Goal: Transaction & Acquisition: Purchase product/service

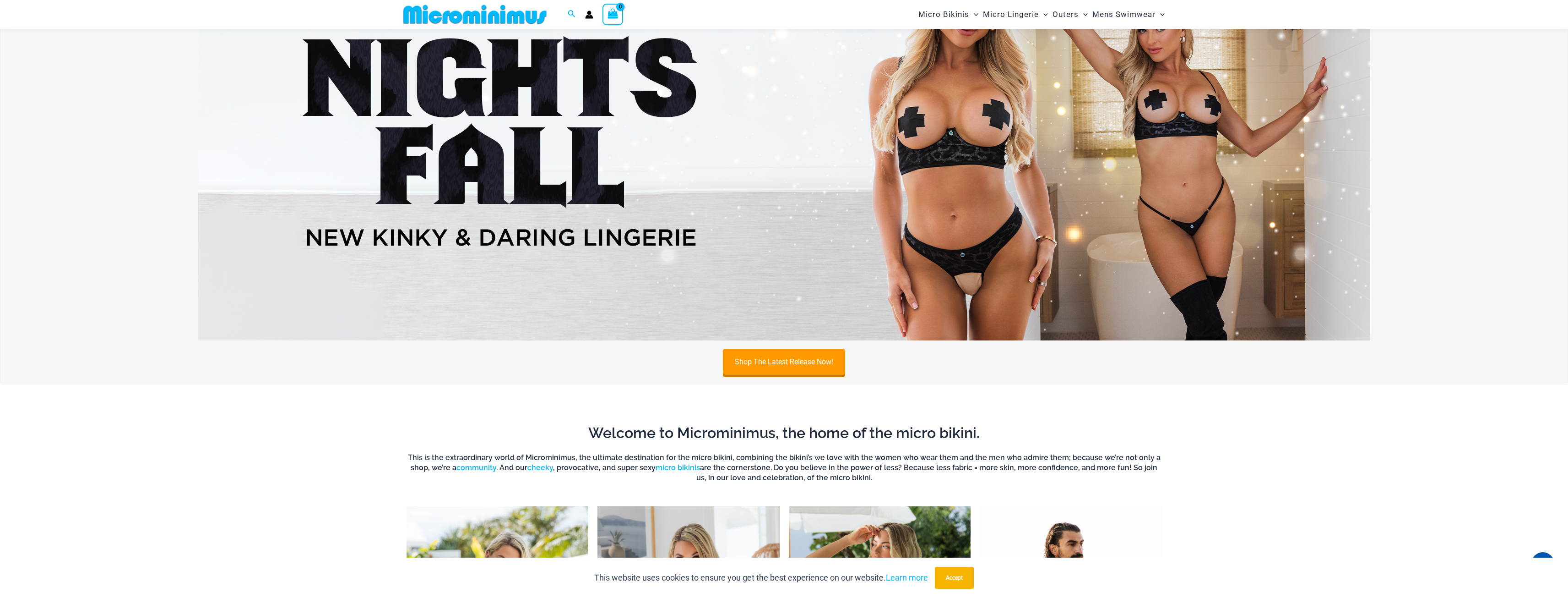
scroll to position [39, 0]
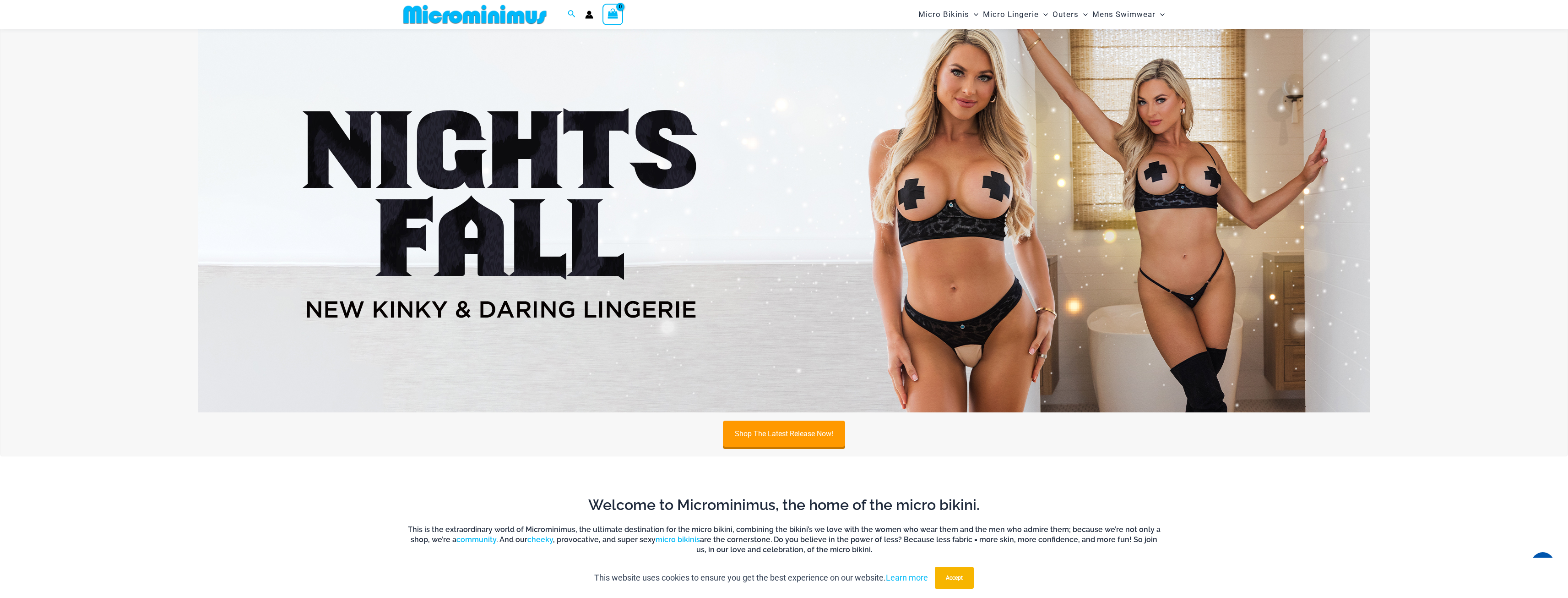
click at [876, 315] on img at bounding box center [783, 213] width 1171 height 398
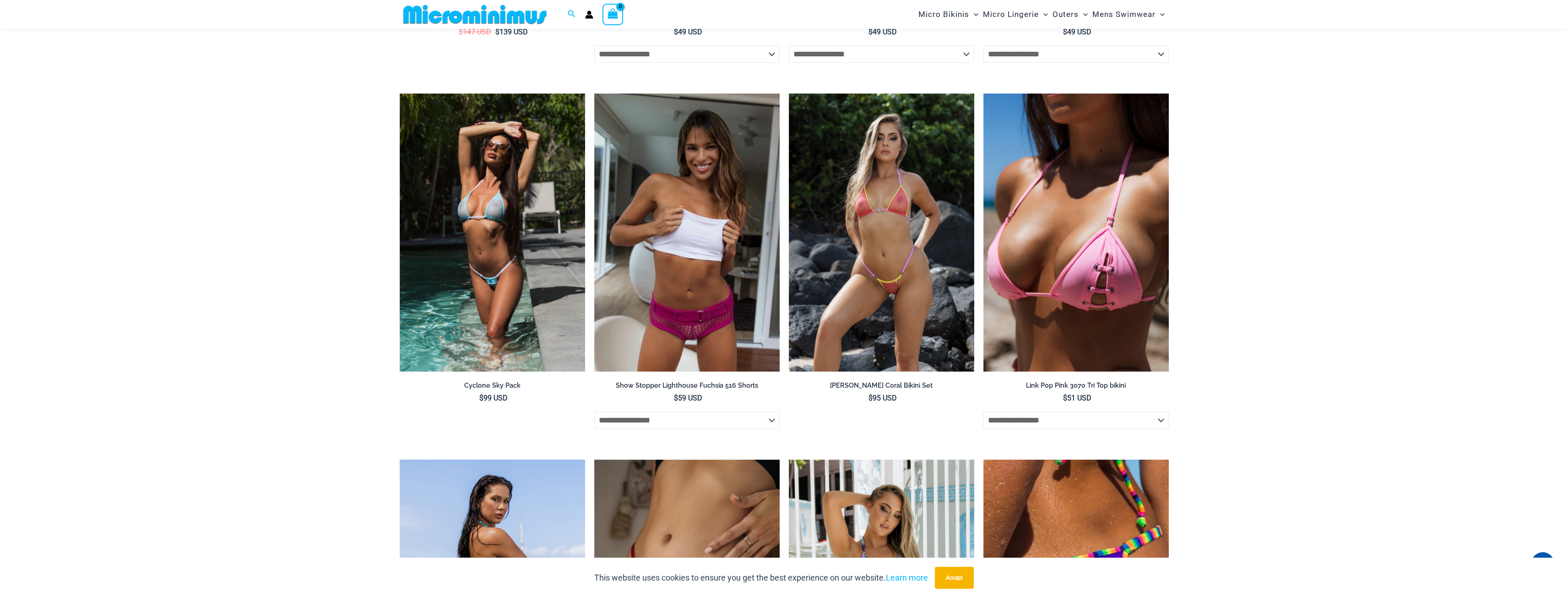
scroll to position [1961, 0]
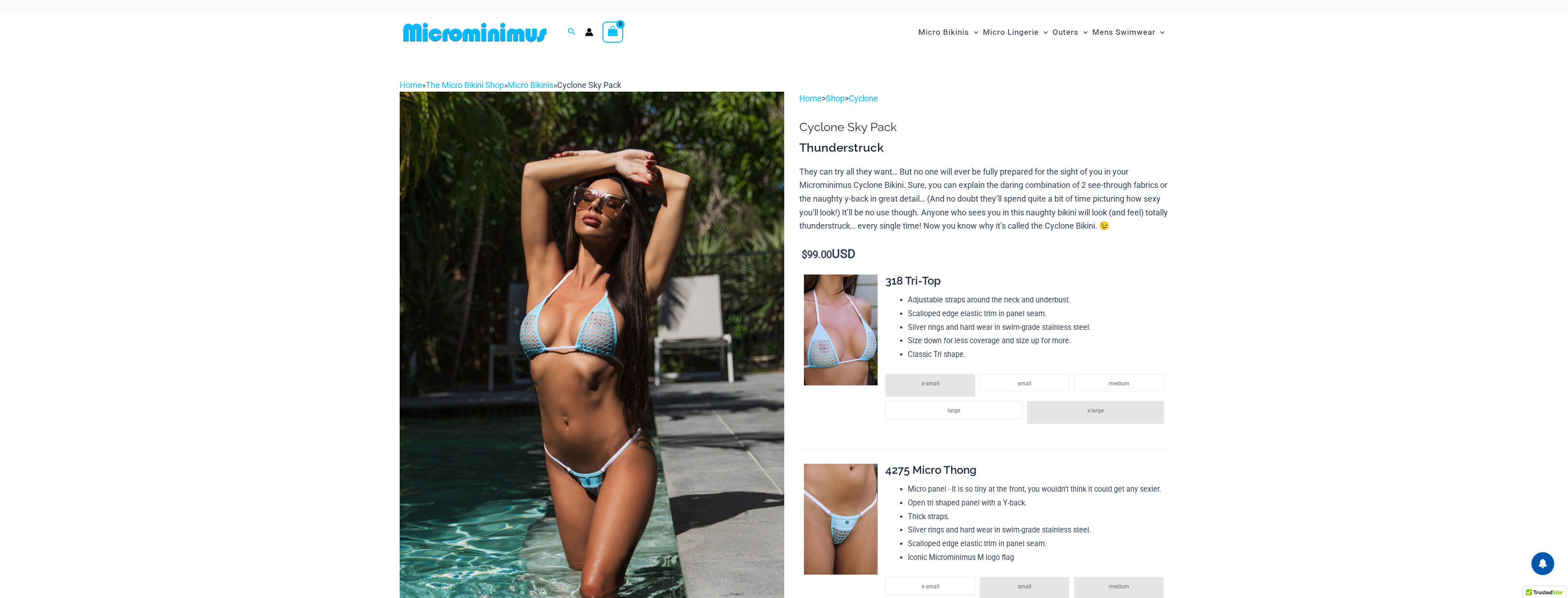
click at [1112, 417] on li "x-large" at bounding box center [1095, 412] width 137 height 23
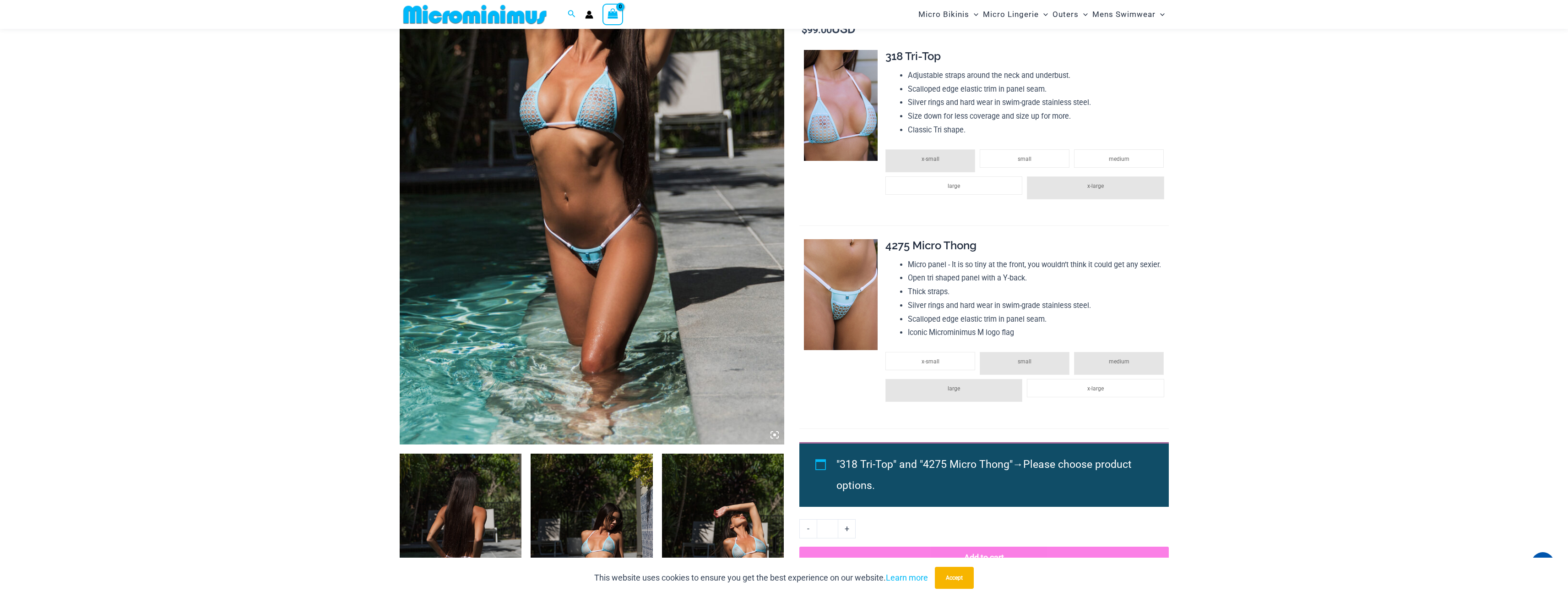
scroll to position [220, 0]
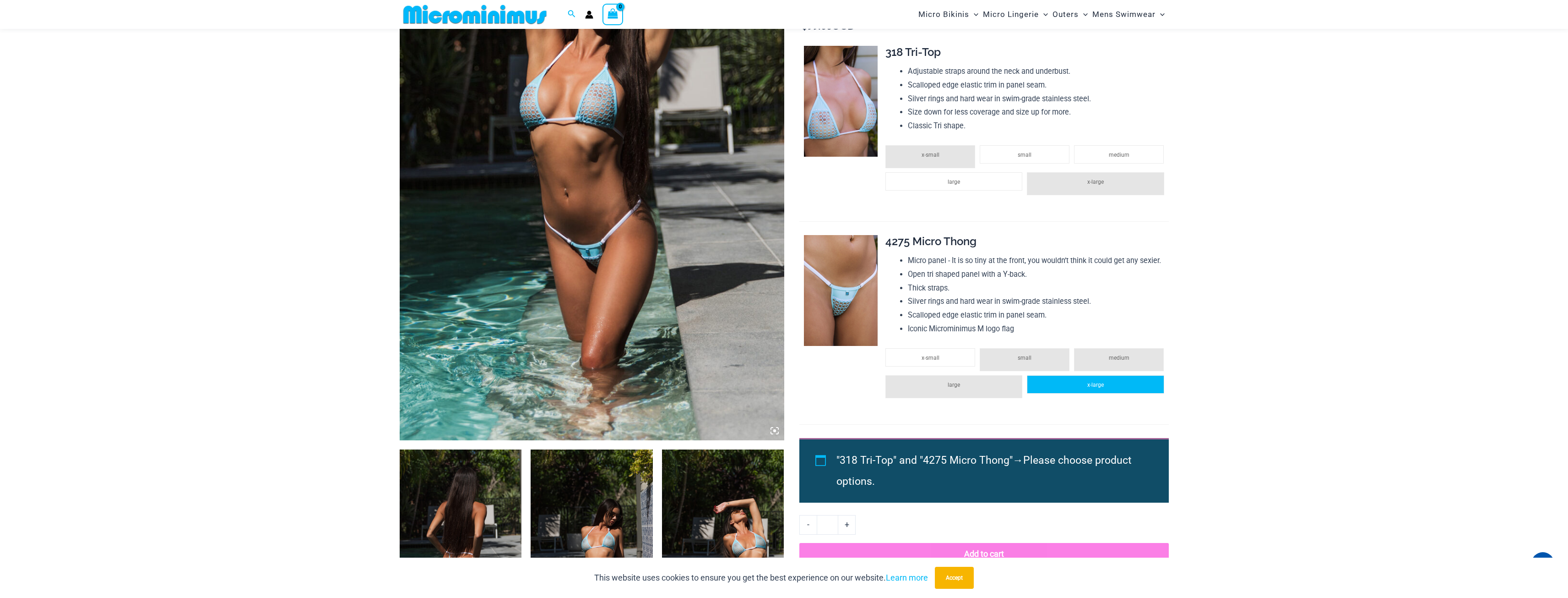
click at [1060, 386] on li "x-large" at bounding box center [1095, 384] width 137 height 18
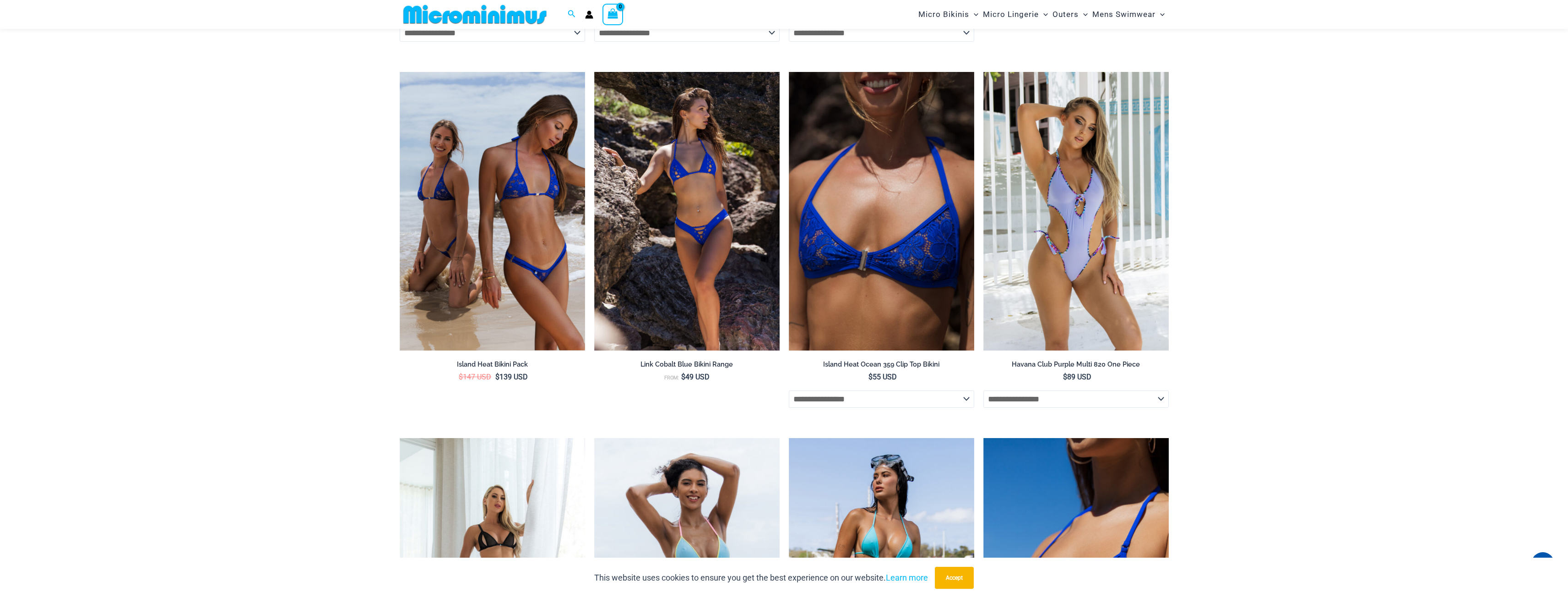
scroll to position [1457, 0]
